Goal: Check status: Check status

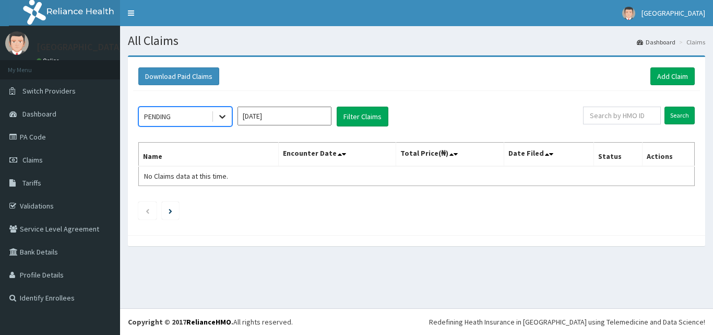
click at [229, 114] on div at bounding box center [222, 116] width 19 height 19
click at [225, 115] on icon at bounding box center [222, 117] width 6 height 4
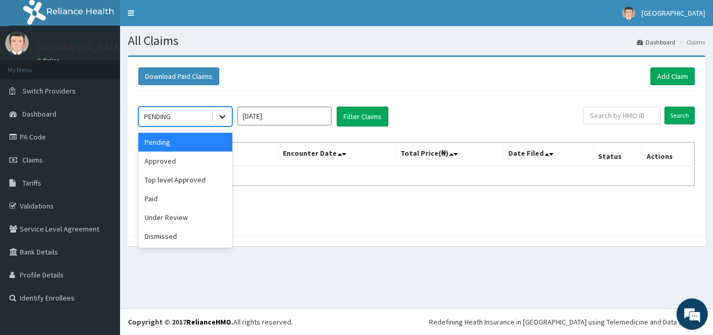
click at [225, 115] on icon at bounding box center [222, 117] width 6 height 4
click at [184, 201] on div "Paid" at bounding box center [185, 198] width 94 height 19
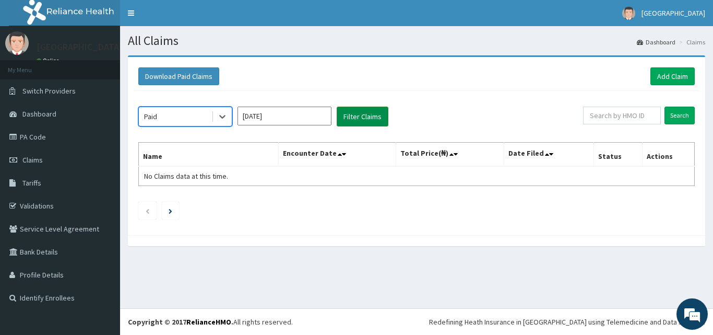
click at [363, 121] on button "Filter Claims" at bounding box center [363, 117] width 52 height 20
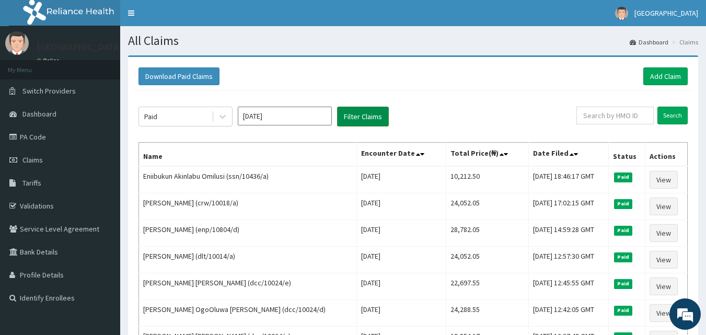
click at [350, 118] on button "Filter Claims" at bounding box center [363, 117] width 52 height 20
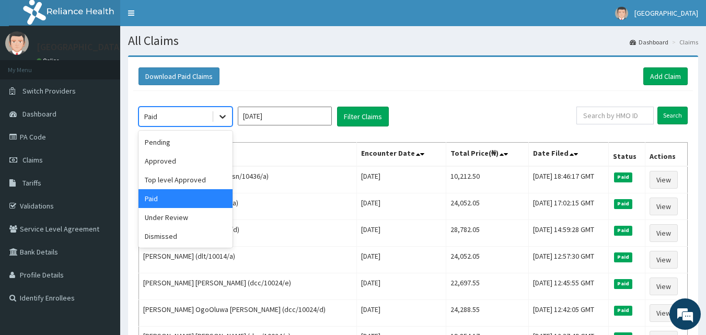
click at [224, 118] on icon at bounding box center [222, 117] width 6 height 4
click at [211, 153] on div "Approved" at bounding box center [185, 160] width 94 height 19
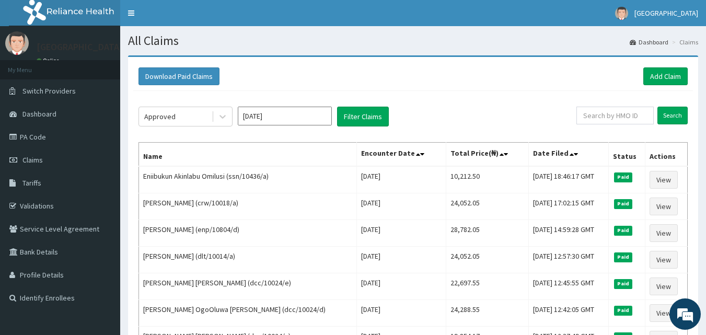
click at [211, 153] on th "Name" at bounding box center [248, 155] width 218 height 24
click at [354, 119] on button "Filter Claims" at bounding box center [363, 117] width 52 height 20
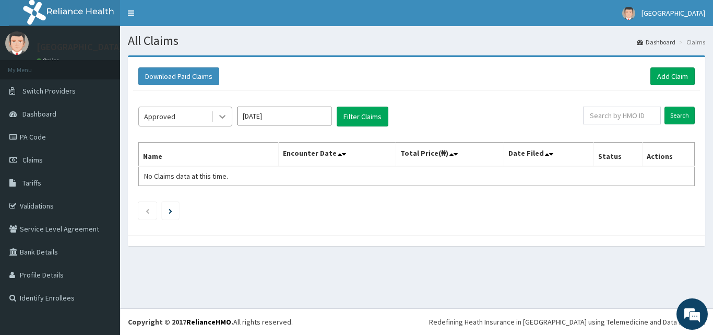
click at [221, 116] on icon at bounding box center [222, 117] width 6 height 4
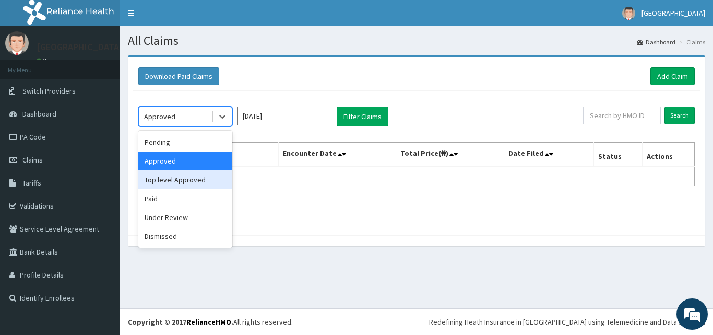
click at [207, 177] on div "Top level Approved" at bounding box center [185, 179] width 94 height 19
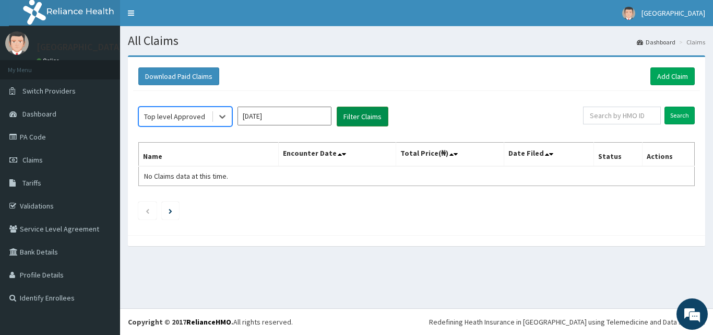
click at [339, 124] on button "Filter Claims" at bounding box center [363, 117] width 52 height 20
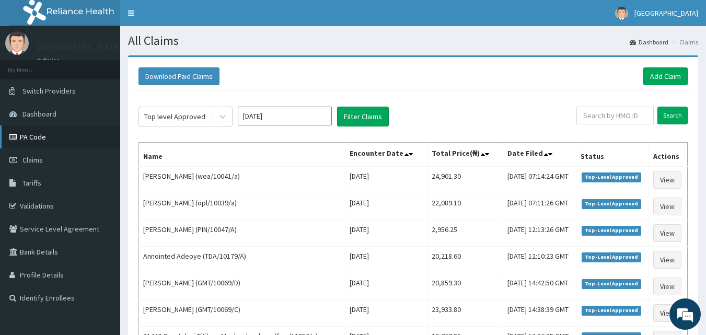
click at [33, 135] on link "PA Code" at bounding box center [60, 136] width 120 height 23
